Goal: Task Accomplishment & Management: Use online tool/utility

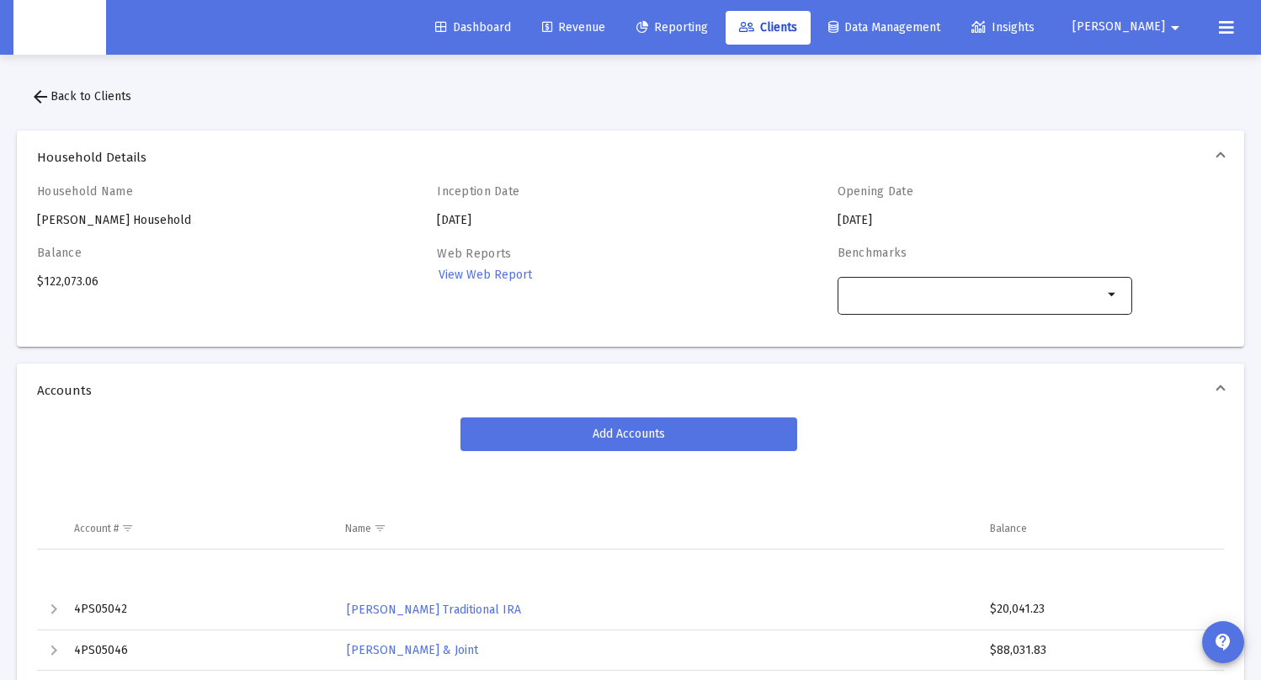
scroll to position [175, 0]
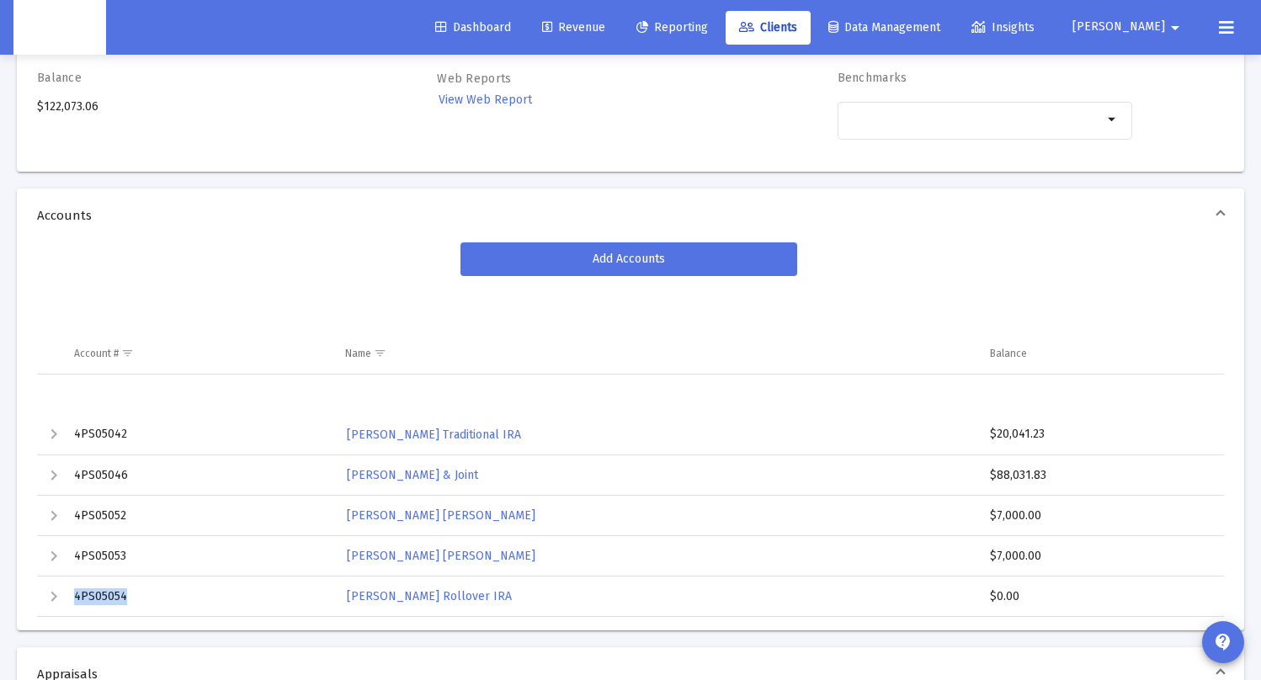
click at [1158, 26] on span "[PERSON_NAME]" at bounding box center [1119, 27] width 93 height 14
click at [1147, 111] on button "Logout" at bounding box center [1164, 112] width 100 height 40
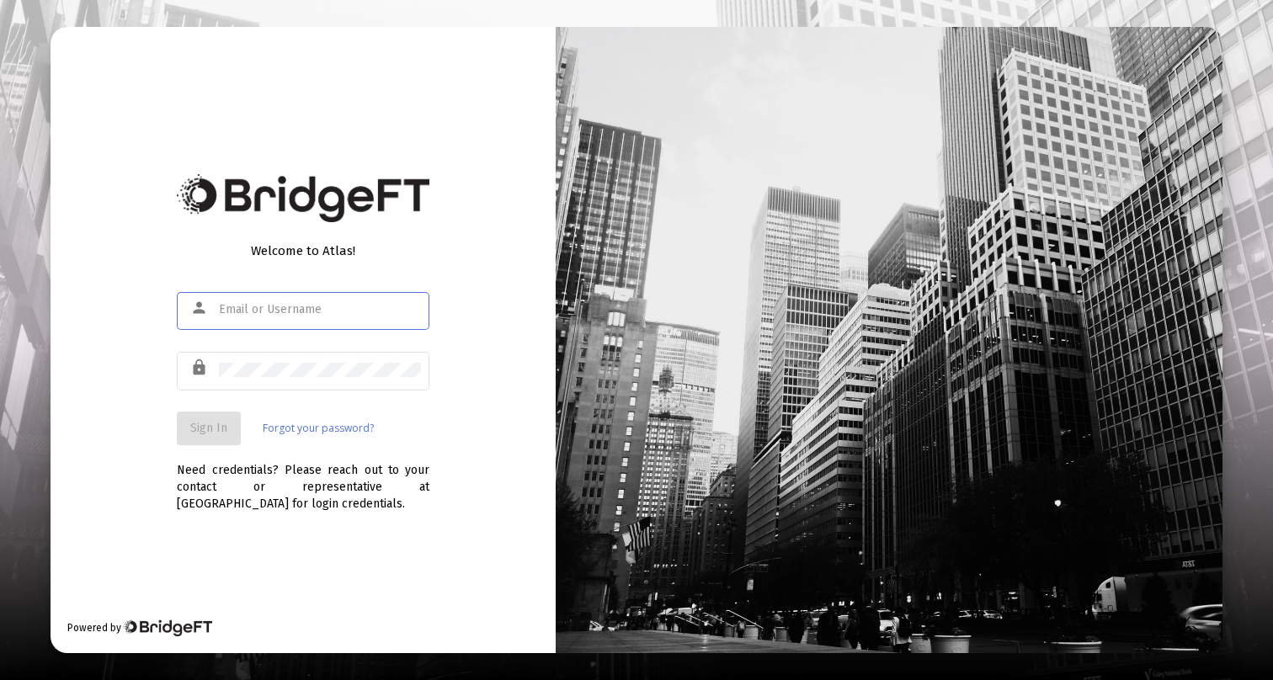
click at [319, 306] on input "text" at bounding box center [320, 309] width 202 height 13
type input "[PERSON_NAME][EMAIL_ADDRESS][DOMAIN_NAME] ynU9p!gmB!E7yaE"
paste input "[PERSON_NAME][EMAIL_ADDRESS][DOMAIN_NAME]"
type input "[PERSON_NAME][EMAIL_ADDRESS][DOMAIN_NAME]"
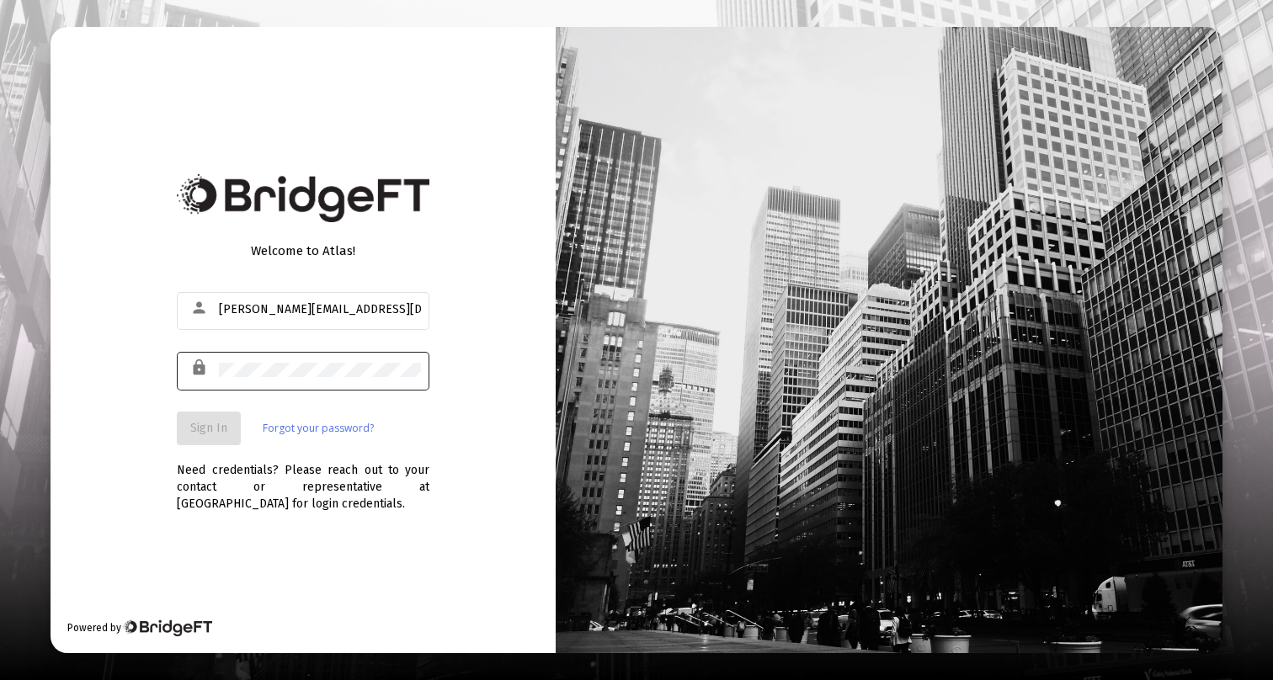
click at [259, 359] on div at bounding box center [320, 369] width 202 height 41
click at [201, 425] on span "Sign In" at bounding box center [208, 428] width 37 height 14
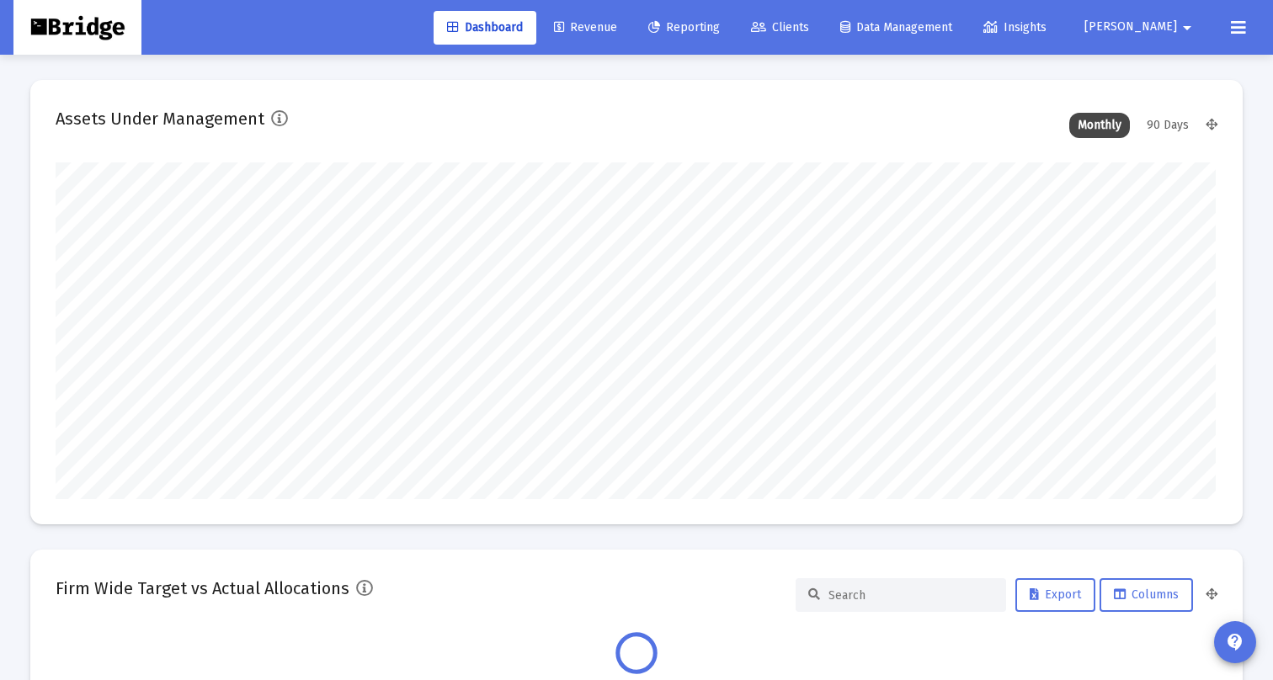
type input "[DATE]"
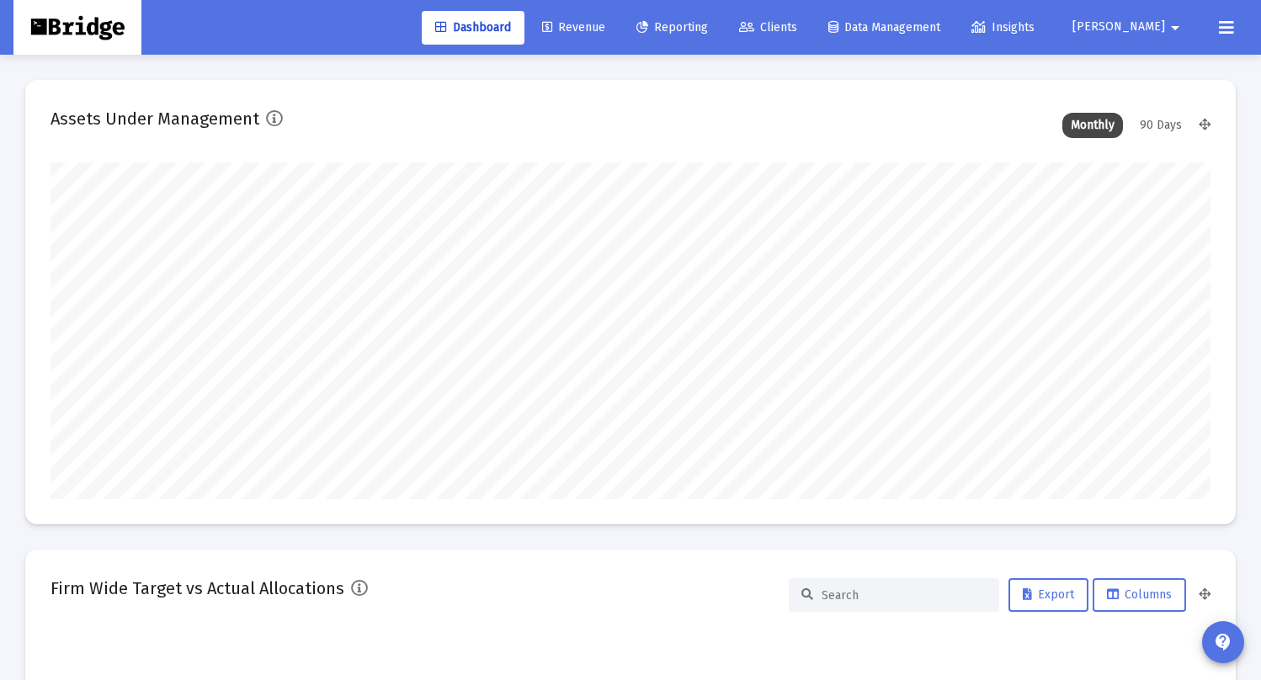
scroll to position [337, 625]
click at [797, 29] on span "Clients" at bounding box center [768, 27] width 58 height 14
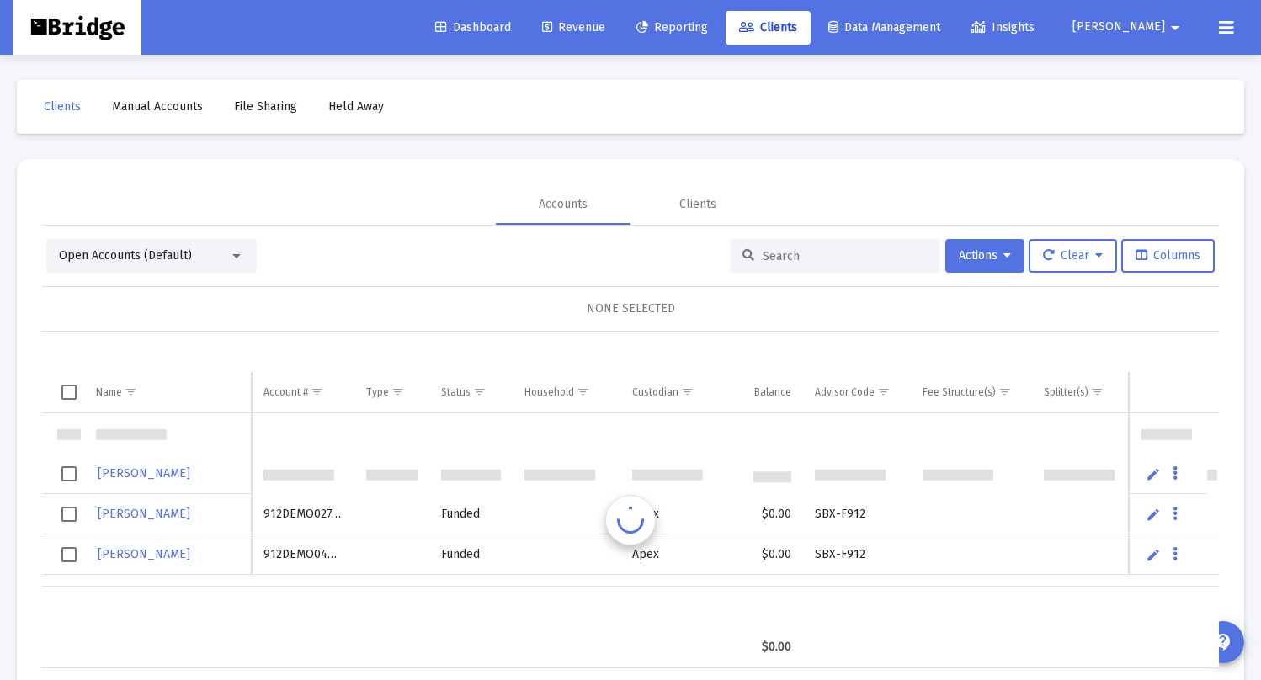
scroll to position [40, 0]
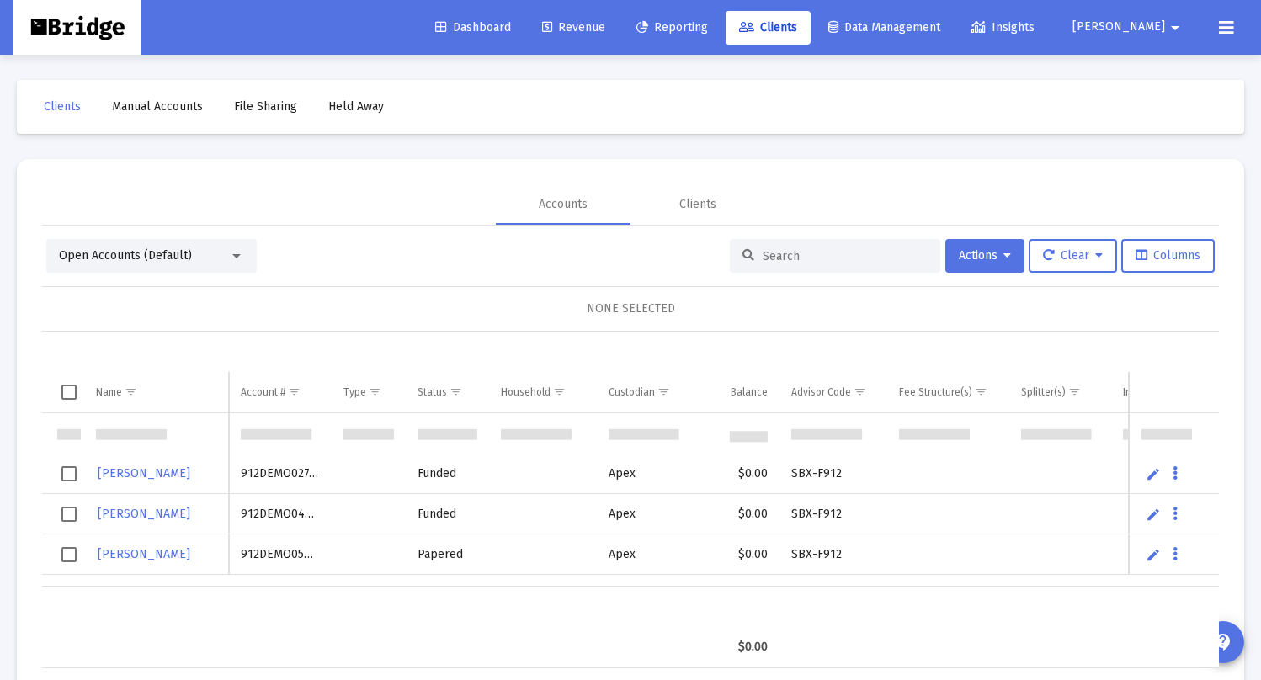
click at [777, 258] on input at bounding box center [845, 256] width 165 height 14
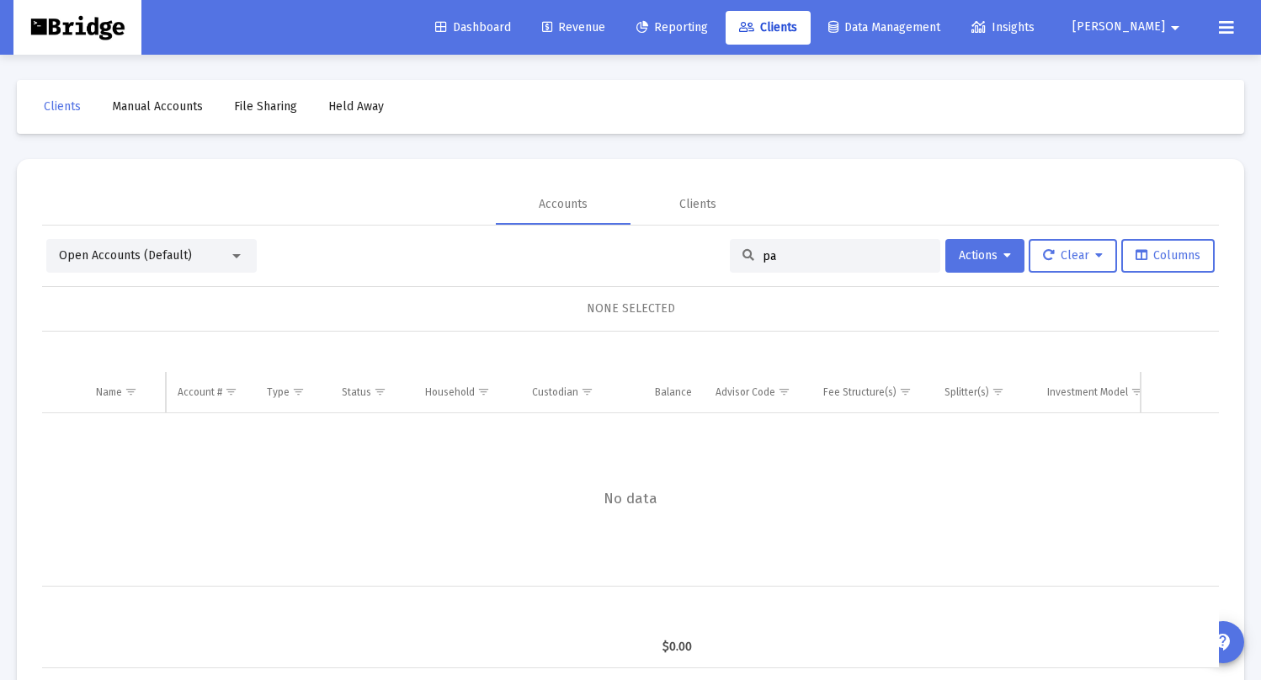
type input "p"
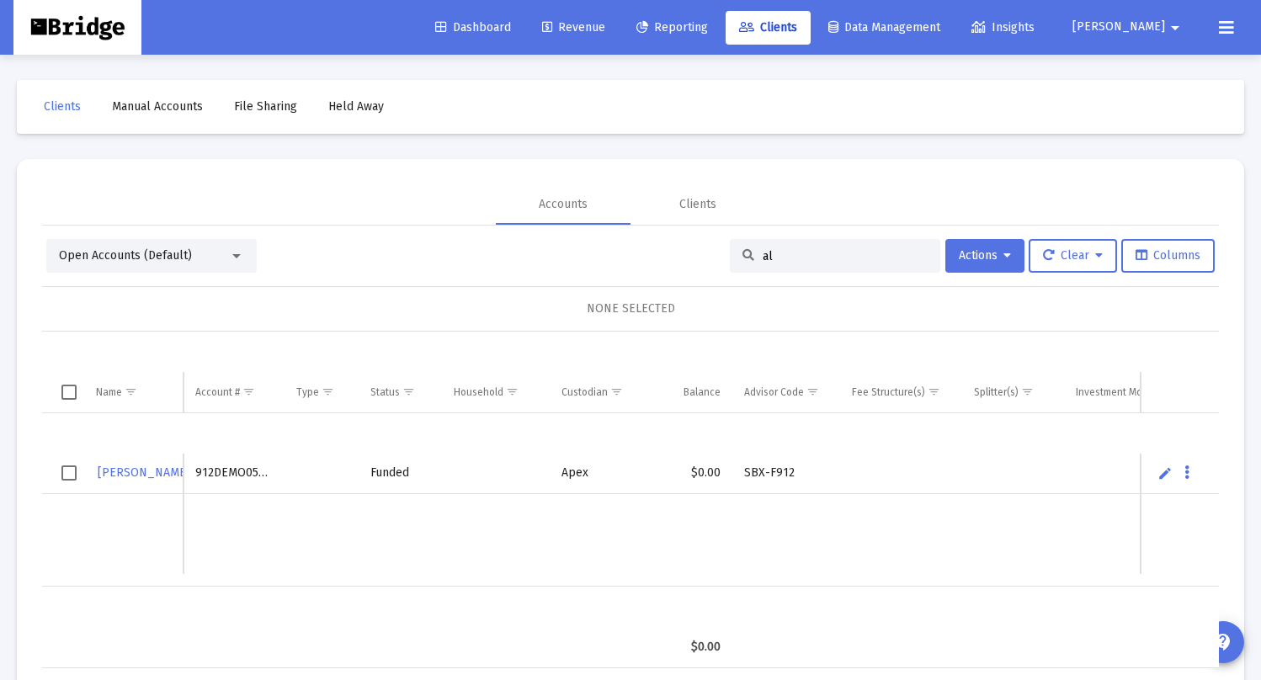
type input "a"
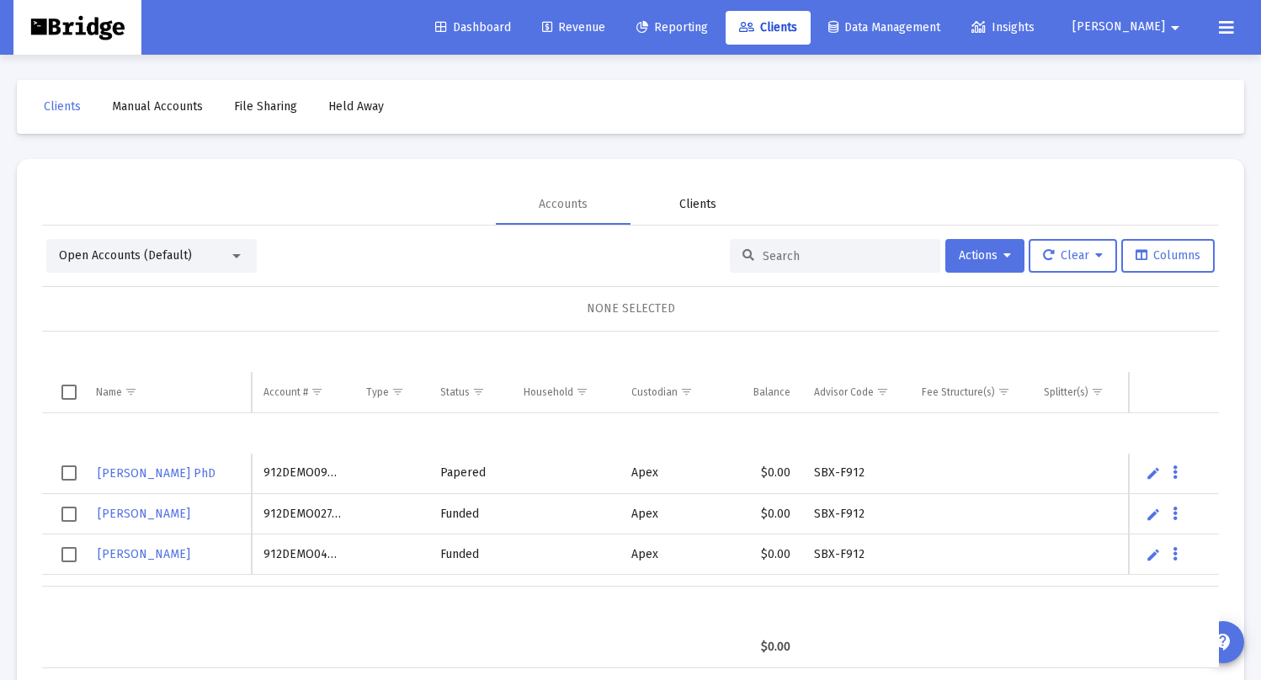
click at [695, 198] on div "Clients" at bounding box center [697, 204] width 37 height 17
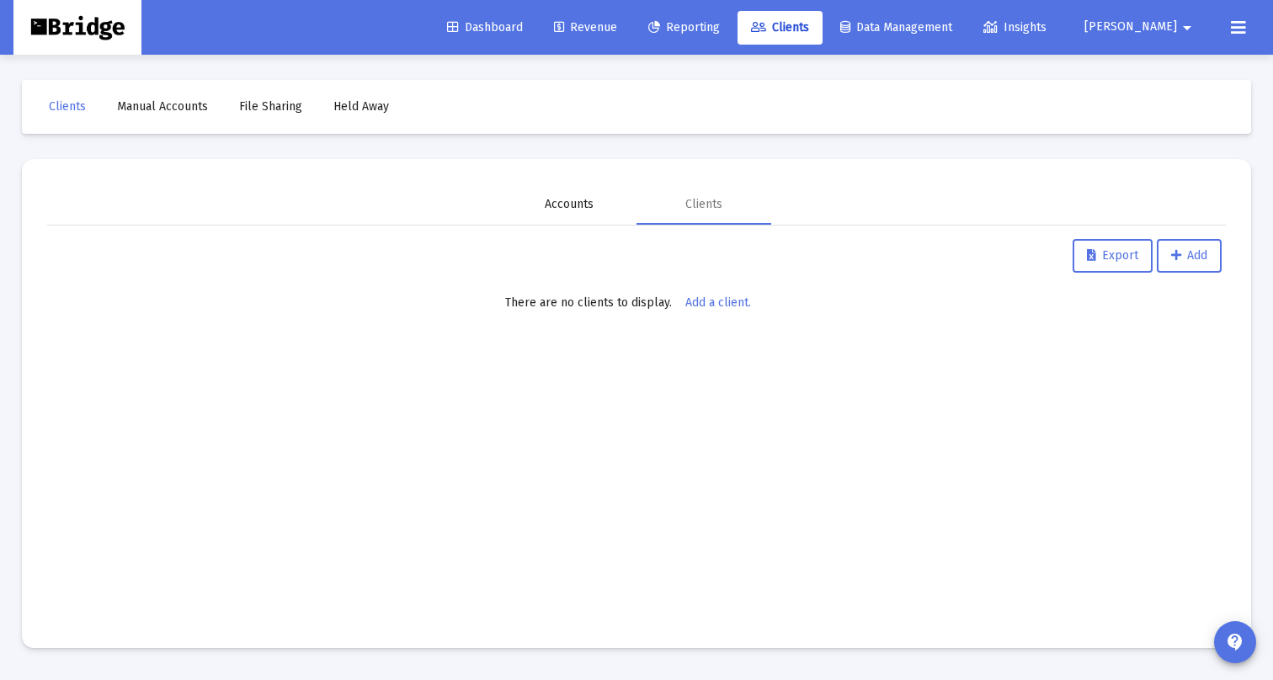
click at [566, 206] on div "Accounts" at bounding box center [569, 204] width 49 height 17
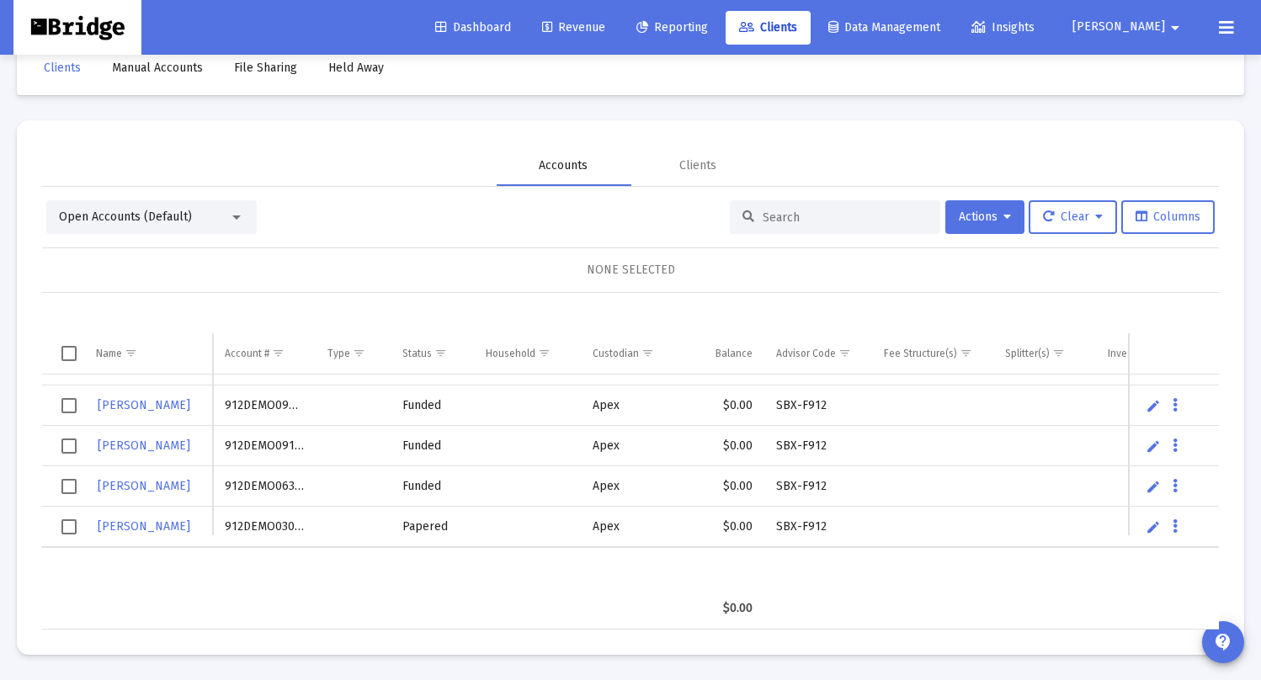
scroll to position [223, 0]
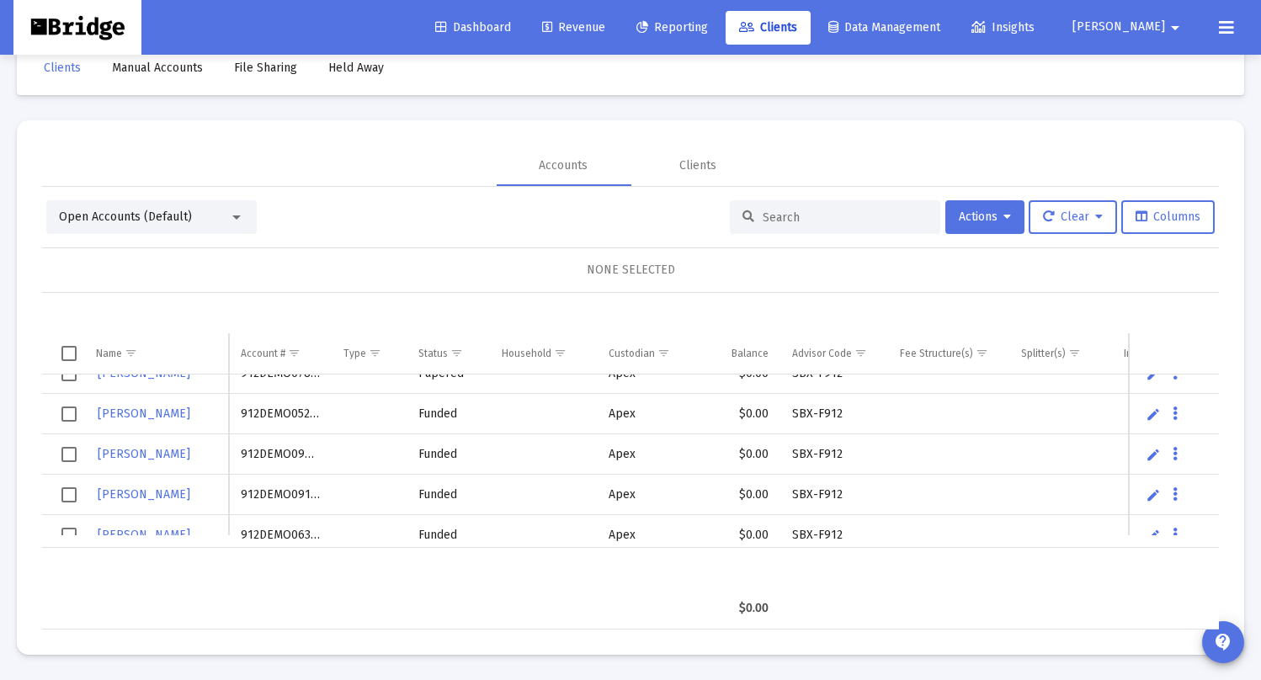
click at [822, 210] on input at bounding box center [845, 217] width 165 height 14
paste input "8LO10774"
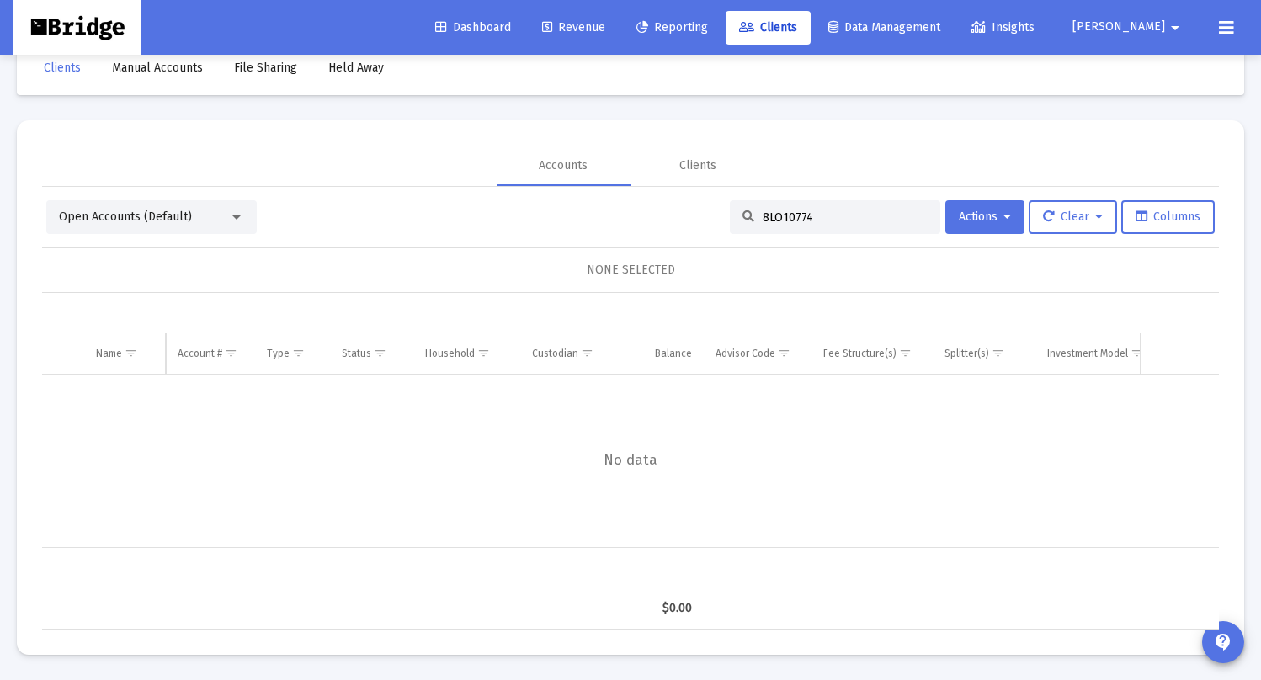
type input "8LO10774"
click at [193, 228] on div "Open Accounts (Default)" at bounding box center [151, 217] width 210 height 34
click at [198, 228] on div "Open Accounts (Default)" at bounding box center [151, 217] width 210 height 34
click at [210, 212] on div "Open Accounts (Default)" at bounding box center [144, 217] width 170 height 17
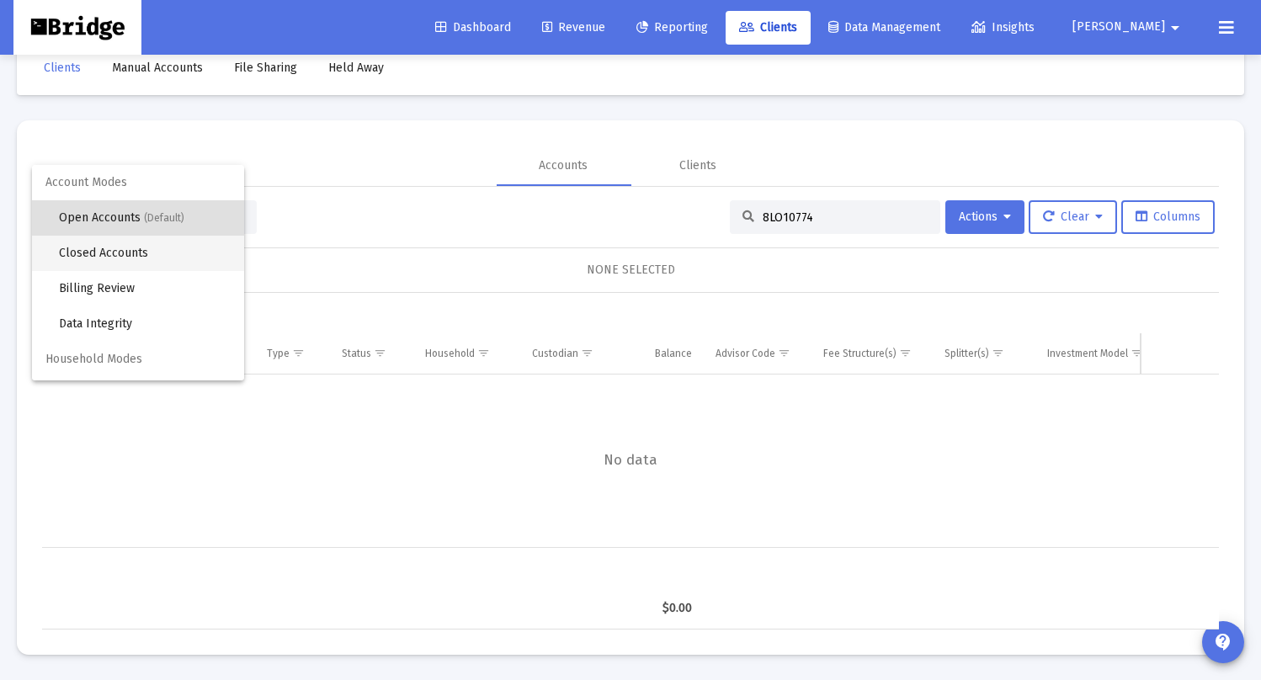
click at [172, 254] on span "Closed Accounts" at bounding box center [145, 253] width 172 height 35
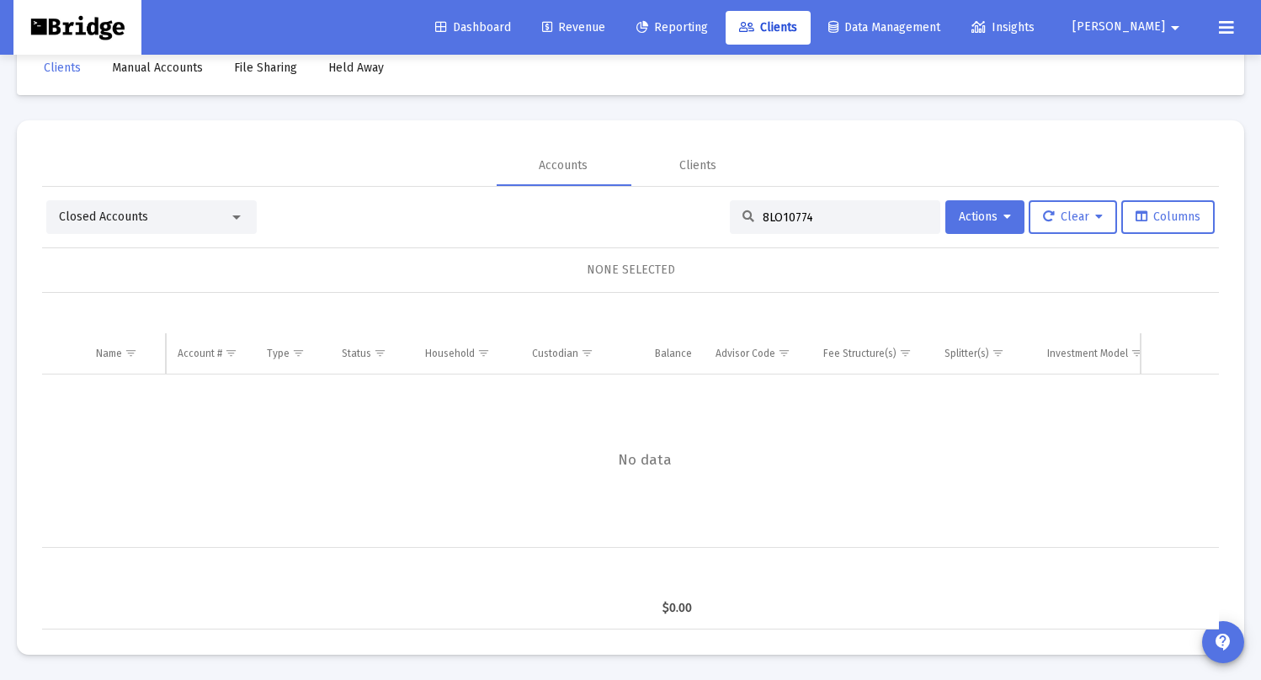
click at [817, 217] on input "8LO10774" at bounding box center [845, 217] width 165 height 14
click at [72, 40] on img at bounding box center [77, 28] width 103 height 34
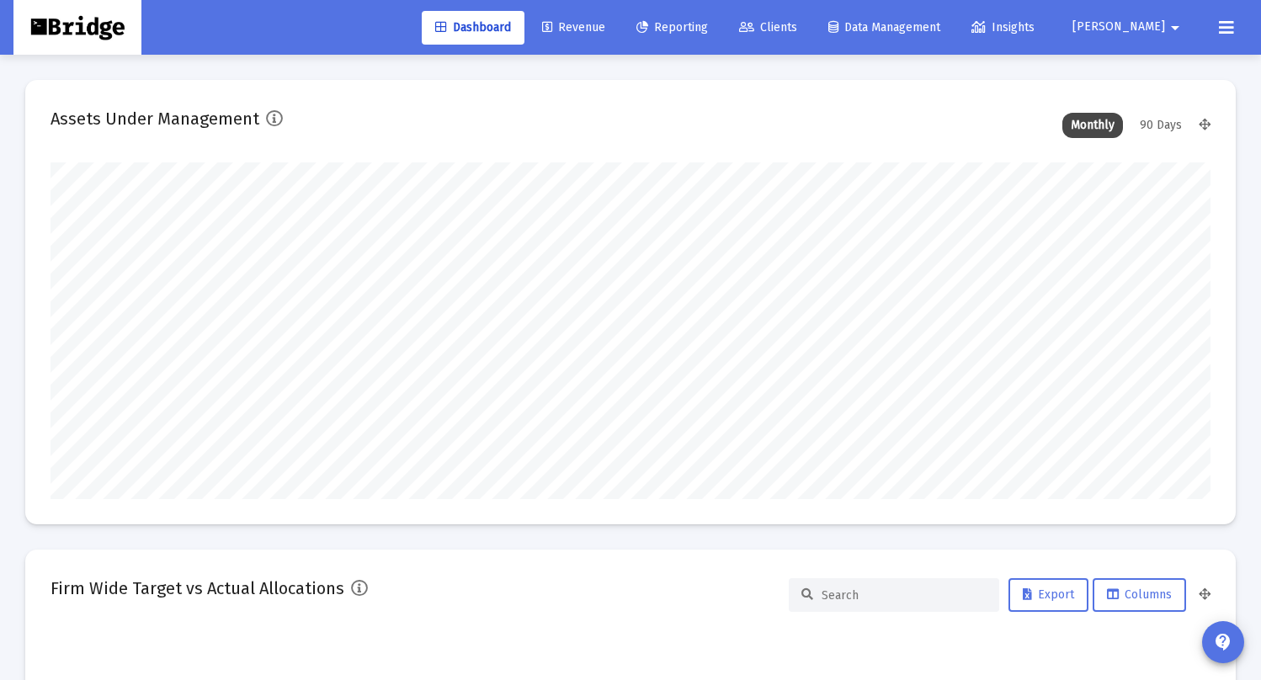
click at [931, 32] on span "Data Management" at bounding box center [884, 27] width 112 height 14
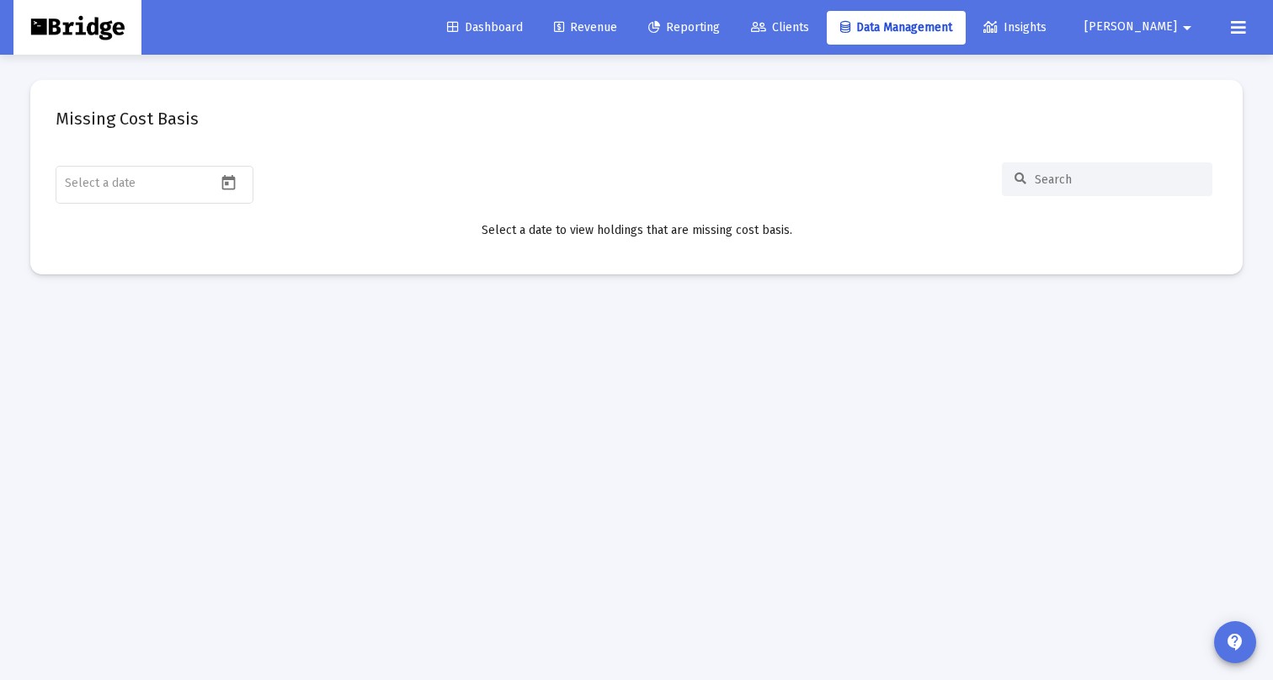
click at [809, 28] on span "Clients" at bounding box center [780, 27] width 58 height 14
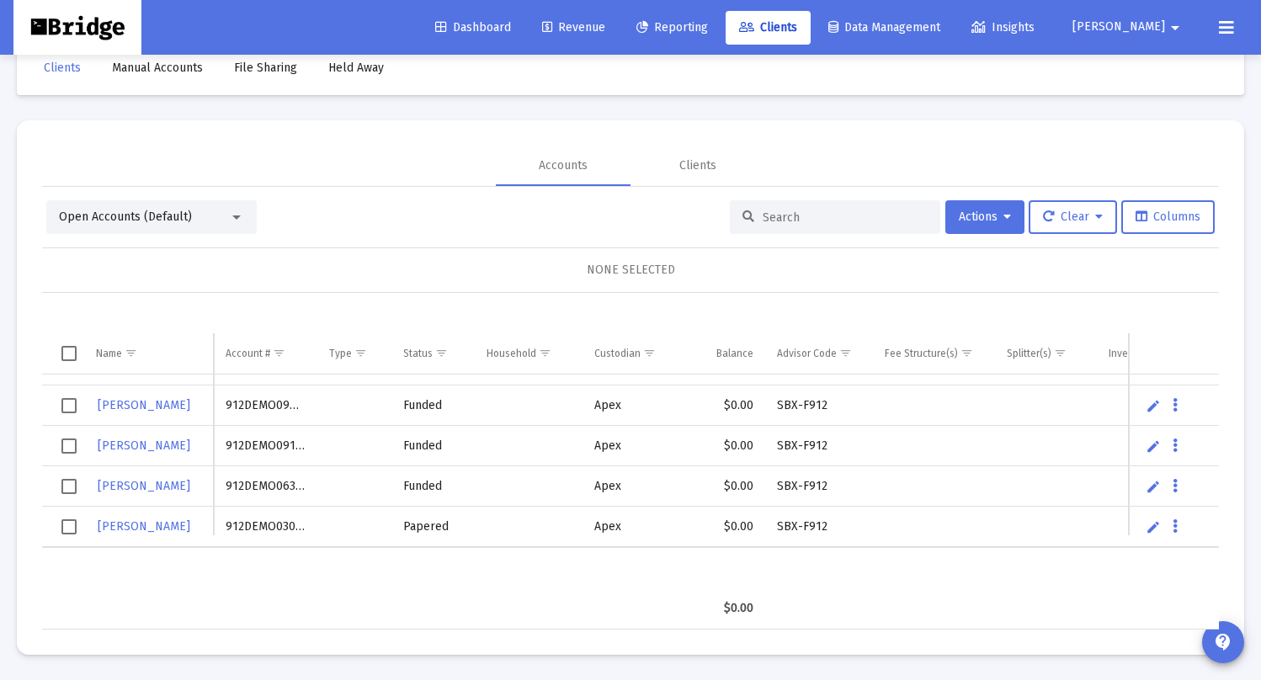
click at [650, 347] on span "Show filter options for column 'Custodian'" at bounding box center [649, 353] width 13 height 13
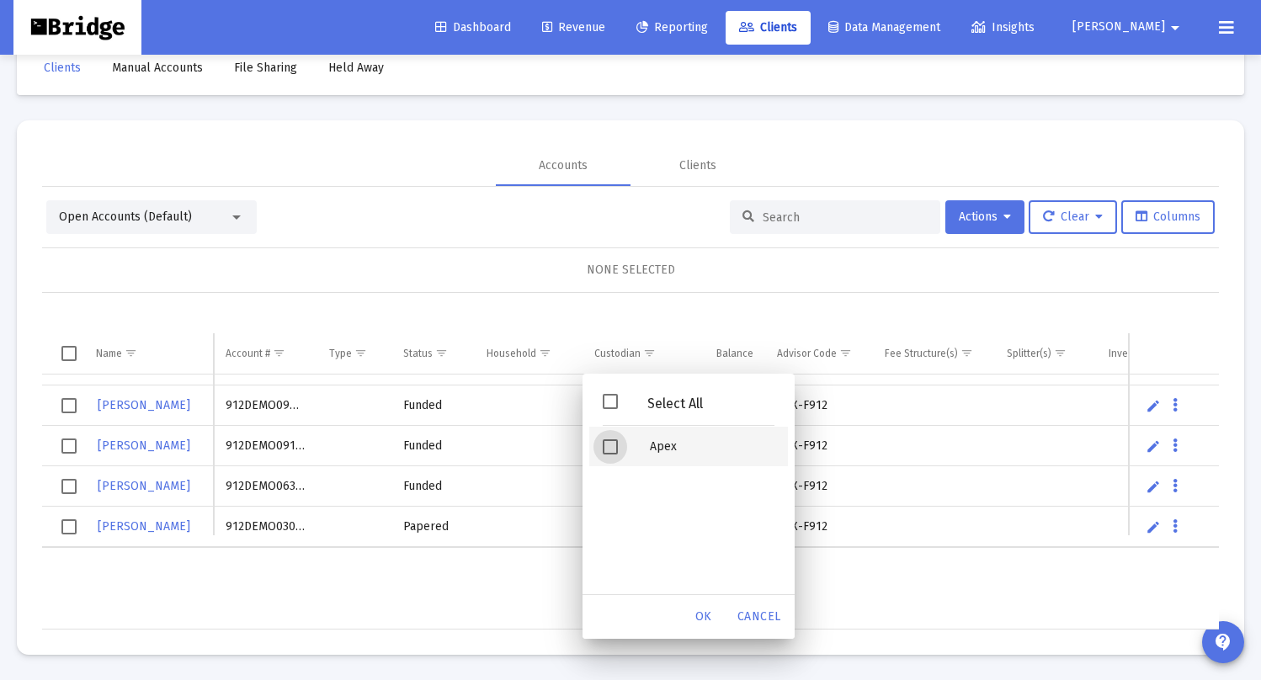
click at [605, 450] on span "Filter options" at bounding box center [610, 446] width 15 height 15
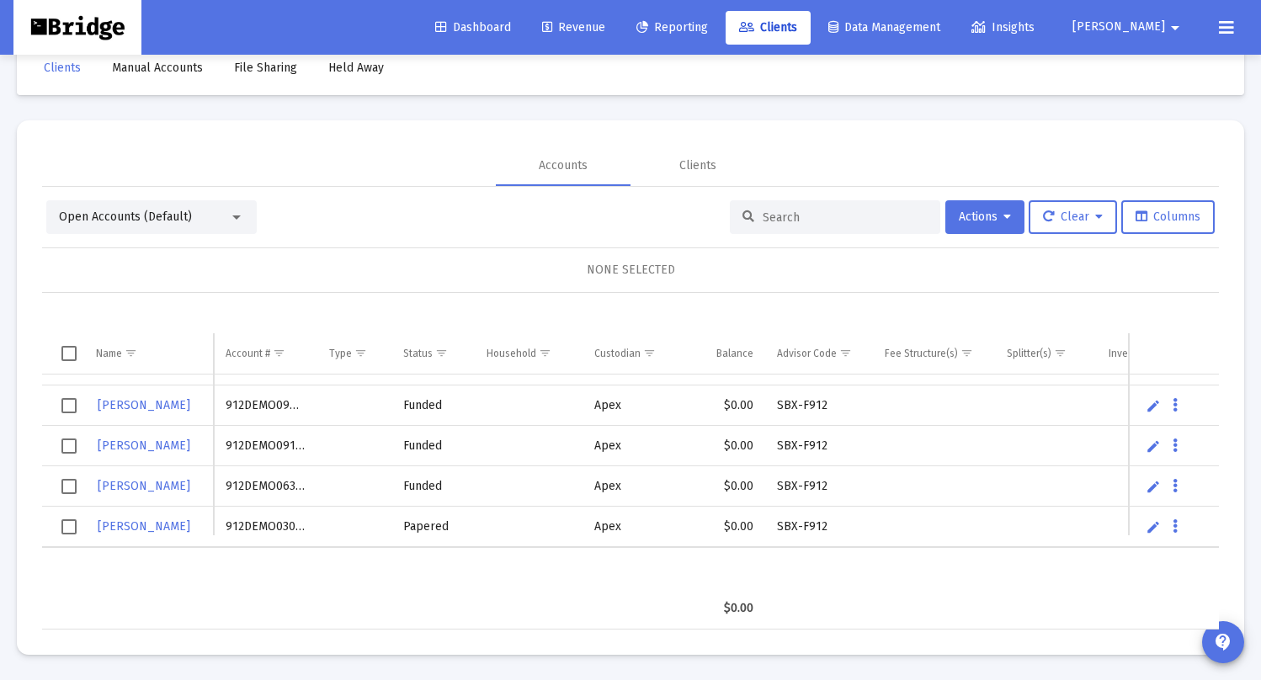
click at [484, 276] on div "NONE SELECTED" at bounding box center [631, 270] width 1150 height 17
click at [827, 216] on input at bounding box center [845, 217] width 165 height 14
paste input "8LO10774"
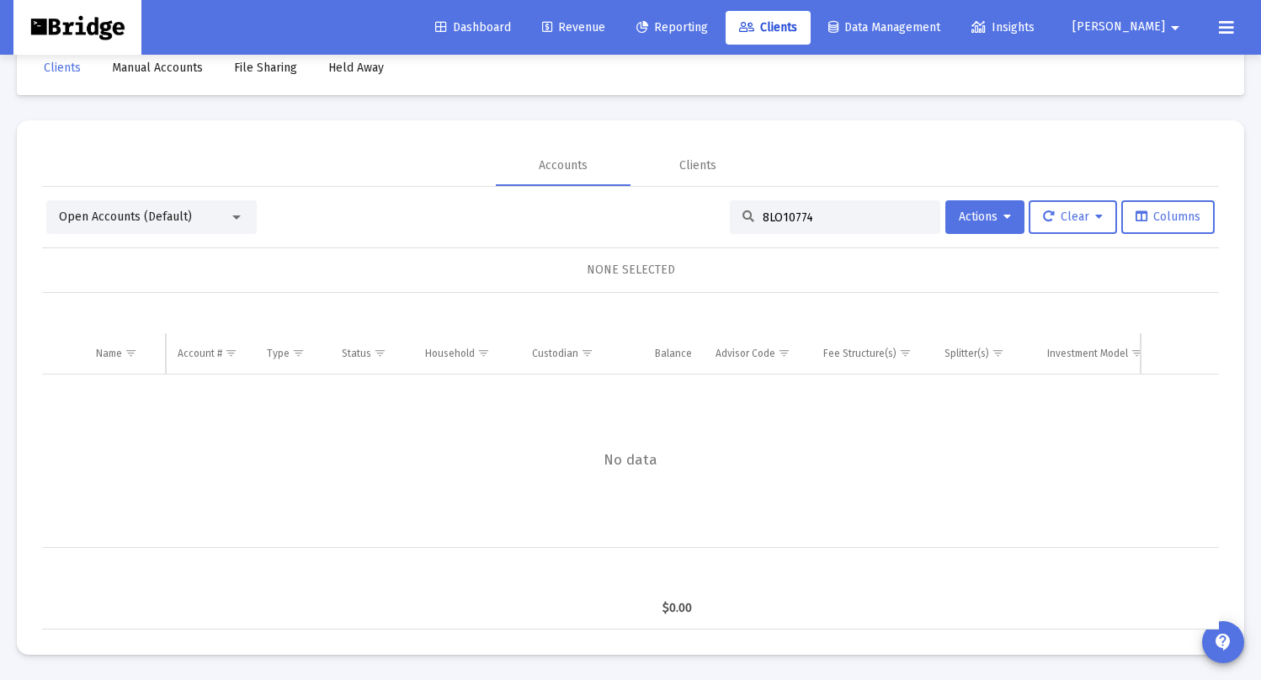
type input "8LO10774"
click at [686, 169] on div "Clients" at bounding box center [697, 165] width 37 height 17
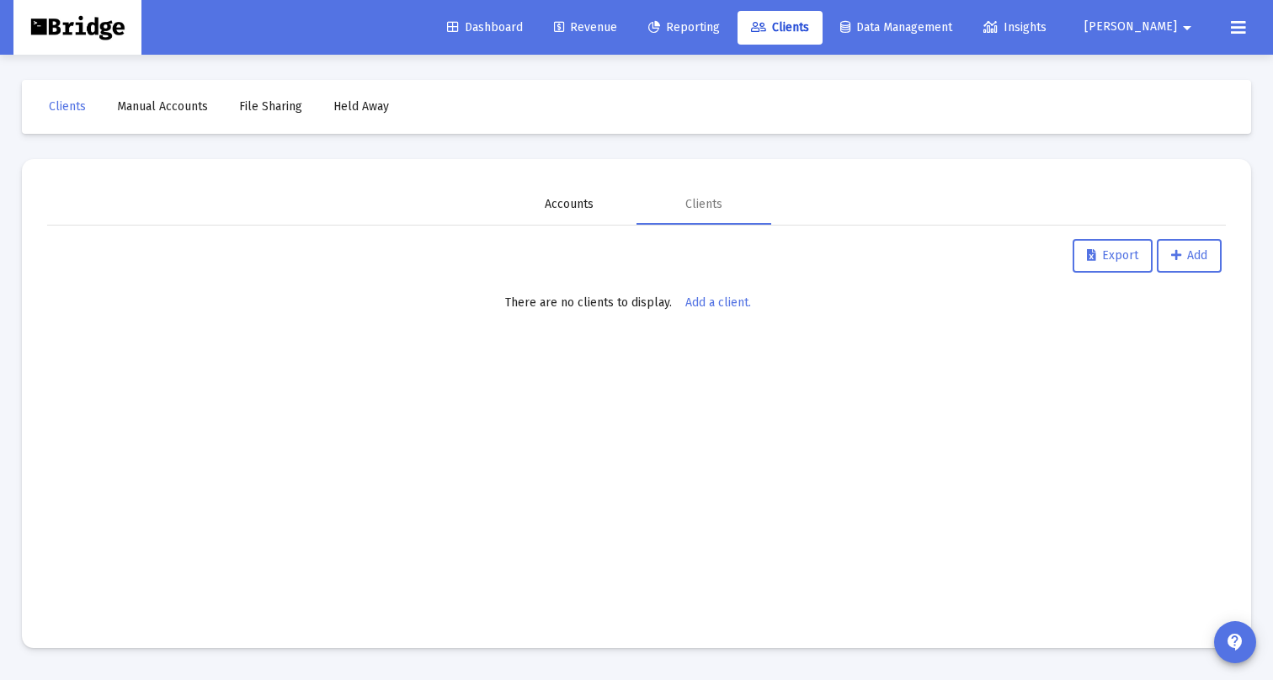
click at [581, 215] on div "Accounts" at bounding box center [569, 204] width 135 height 40
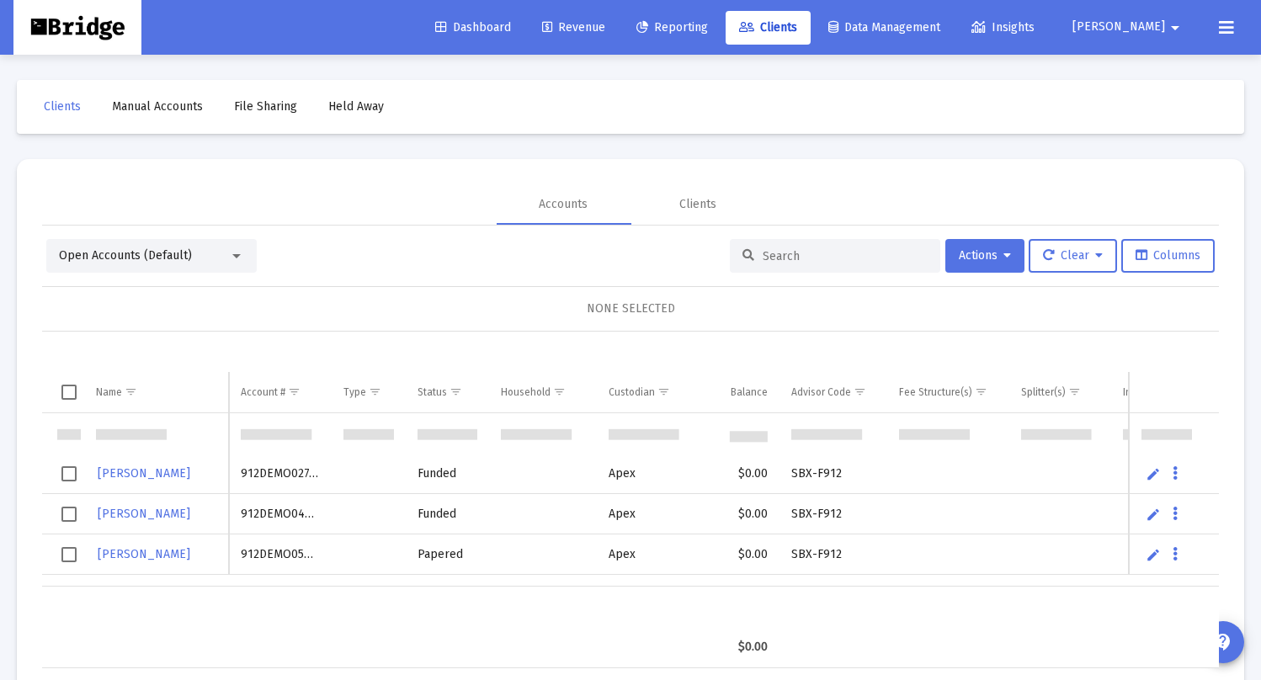
click at [824, 255] on input at bounding box center [845, 256] width 165 height 14
paste input "8LO10774"
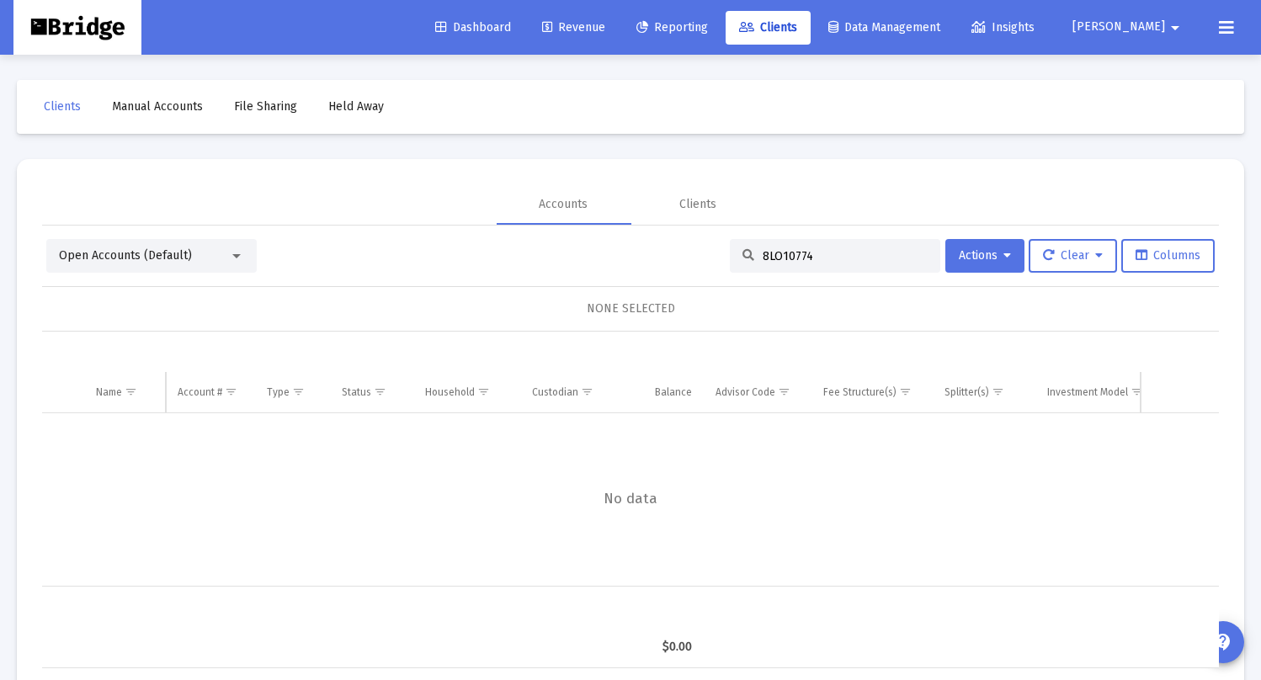
type input "8LO10774"
click at [581, 206] on div "Accounts" at bounding box center [563, 204] width 49 height 17
click at [832, 255] on input "8LO10774" at bounding box center [845, 256] width 165 height 14
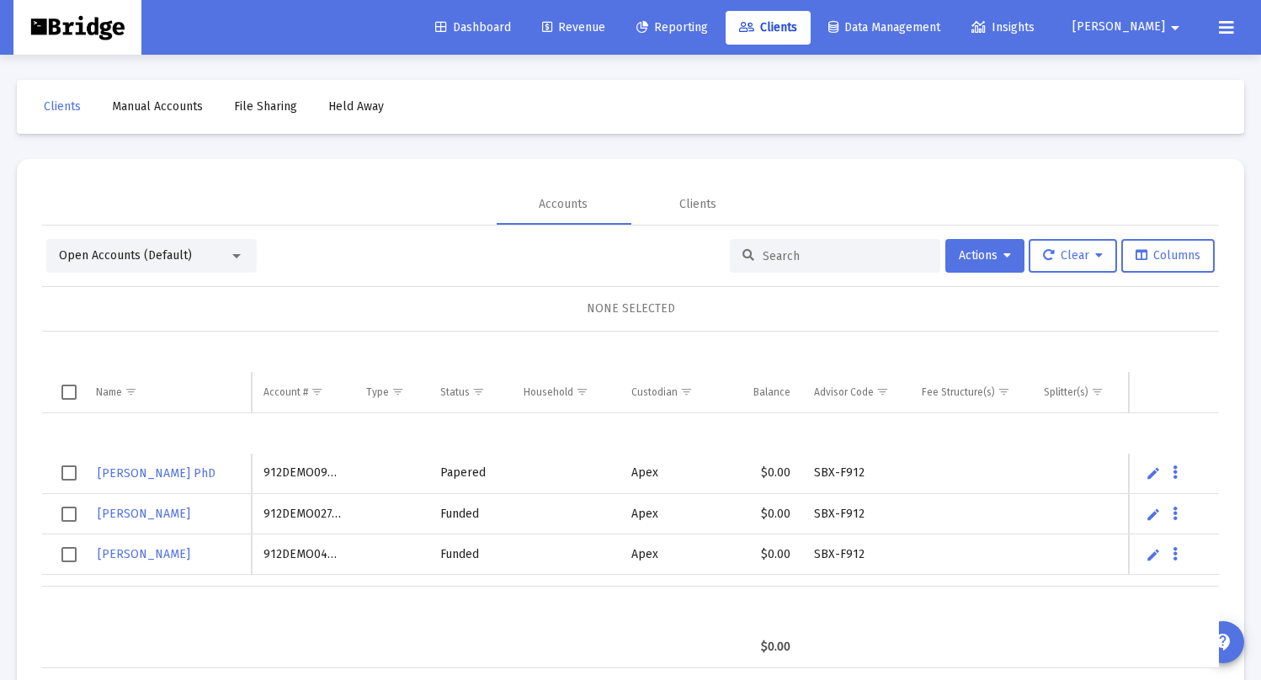
click at [302, 516] on td "912DEMO02744" at bounding box center [303, 514] width 103 height 40
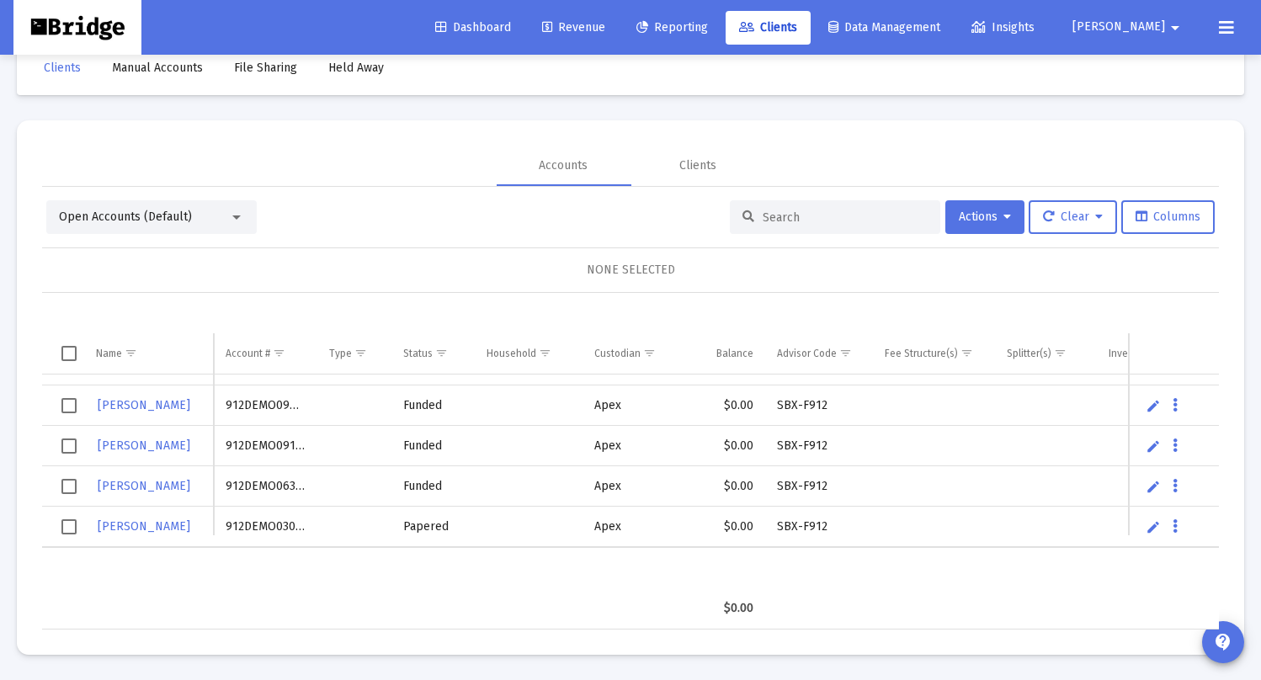
click at [266, 486] on td "912DEMO06309" at bounding box center [265, 486] width 103 height 40
copy td "912DEMO06309"
click at [550, 164] on div "Accounts" at bounding box center [563, 165] width 49 height 17
click at [194, 222] on div "Open Accounts (Default)" at bounding box center [144, 217] width 170 height 17
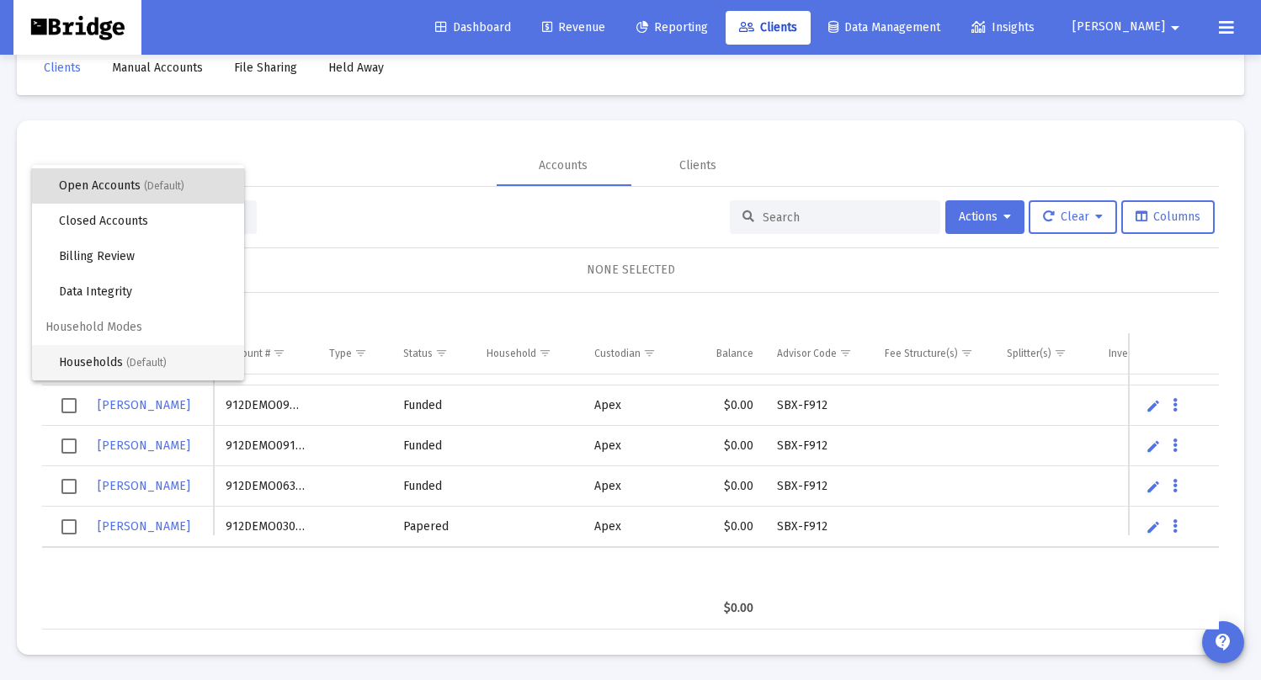
click at [130, 358] on span "(Default)" at bounding box center [146, 363] width 40 height 12
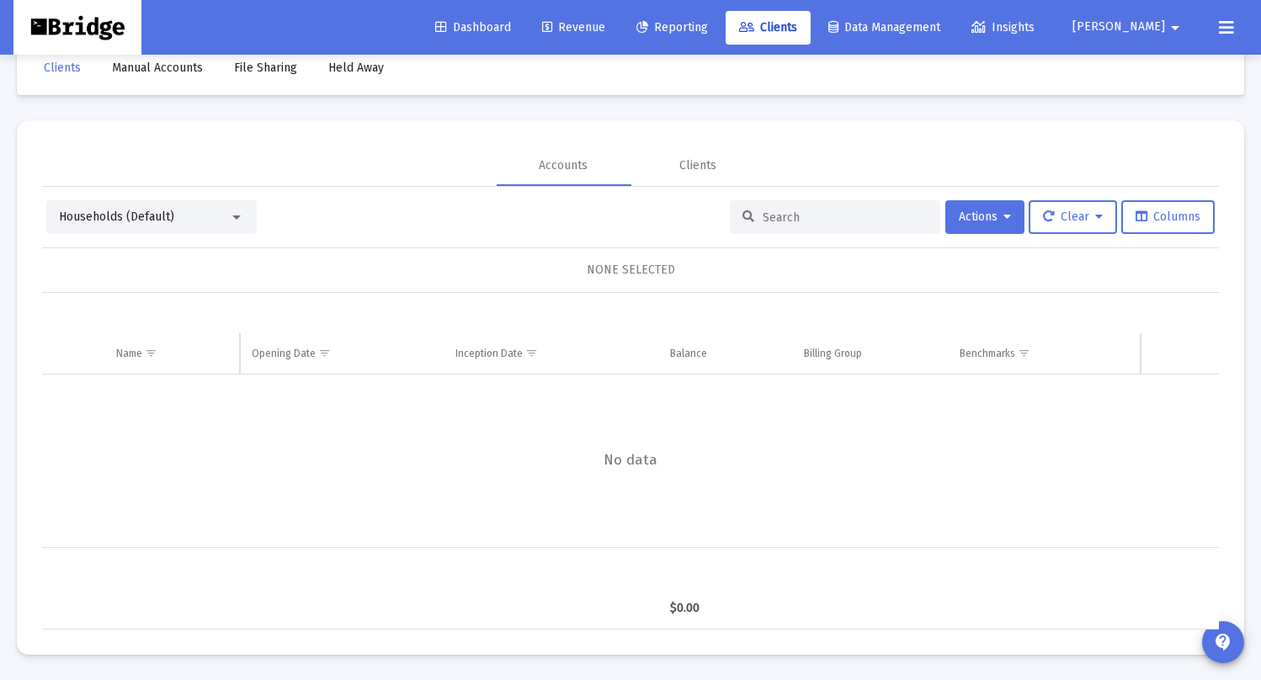
click at [181, 66] on span "Manual Accounts" at bounding box center [157, 68] width 91 height 14
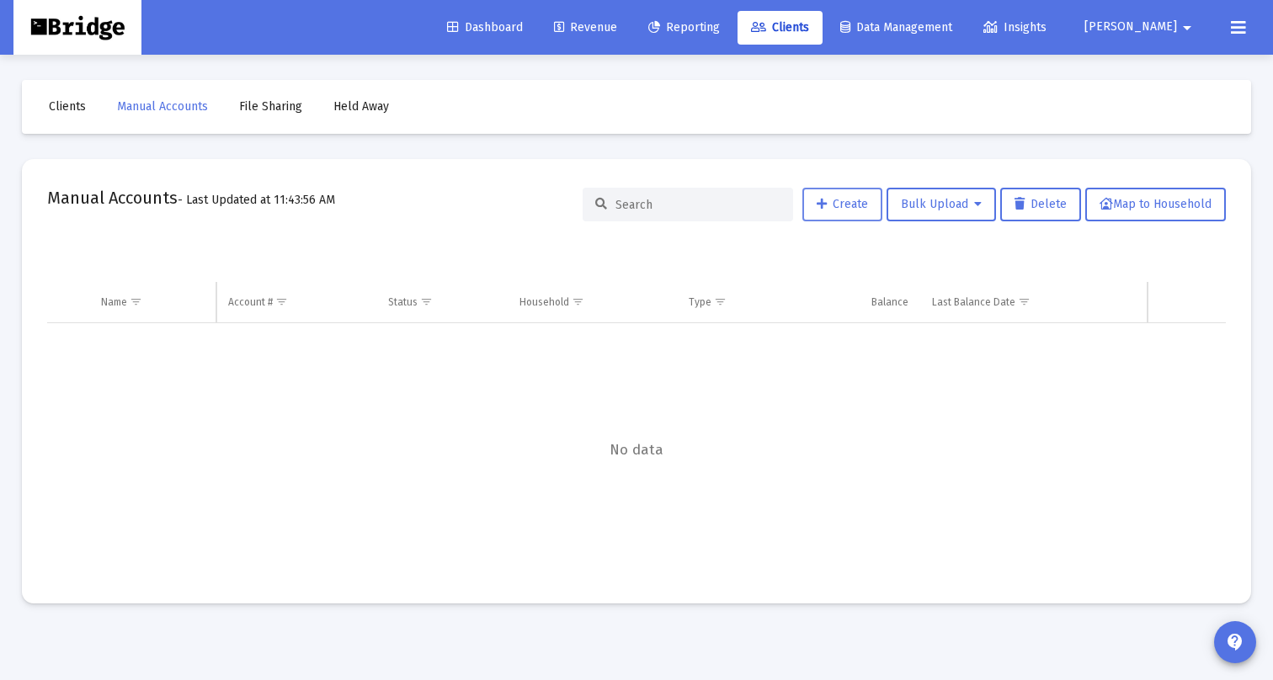
click at [819, 210] on icon at bounding box center [822, 205] width 10 height 12
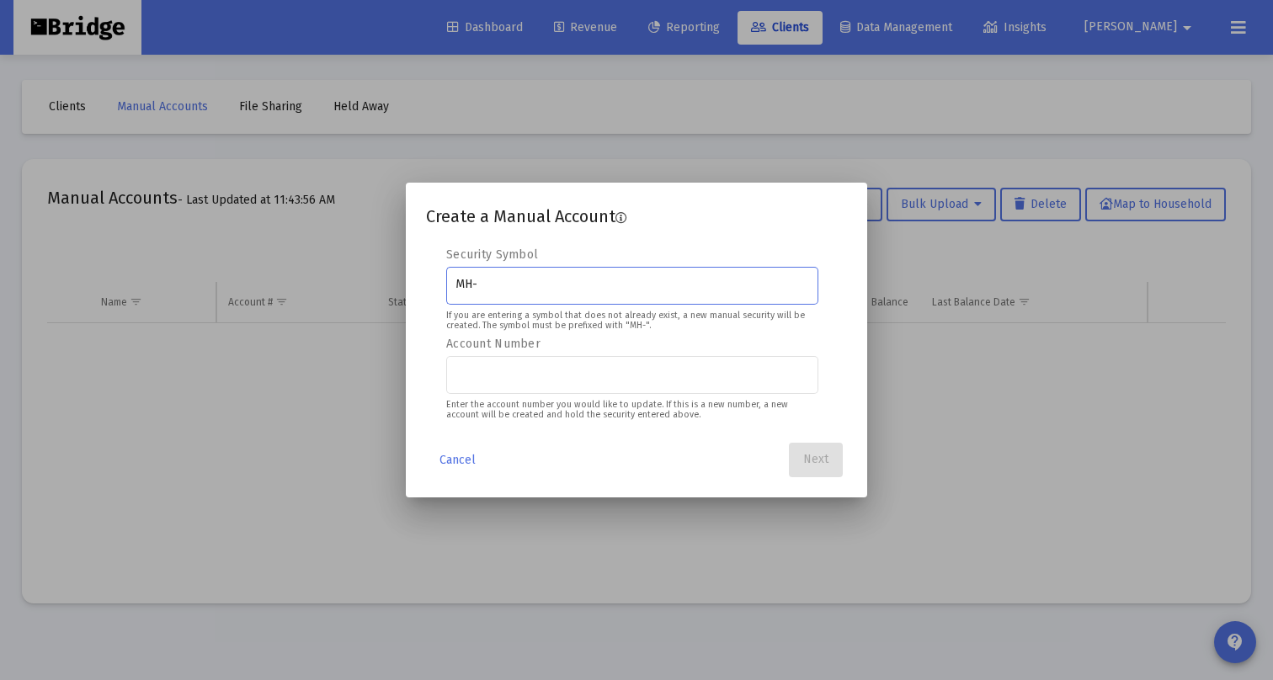
click at [519, 286] on input "MH-" at bounding box center [632, 284] width 354 height 13
